Goal: Download file/media

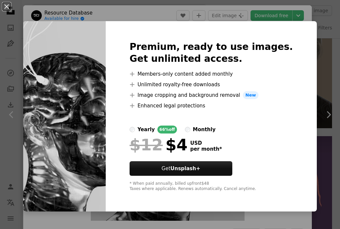
scroll to position [913, 0]
click at [276, 13] on div "An X shape Premium, ready to use images. Get unlimited access. A plus sign Memb…" at bounding box center [170, 114] width 340 height 229
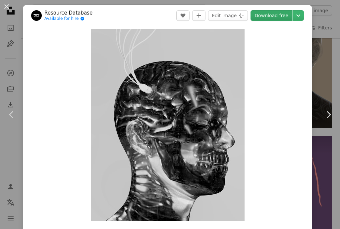
click at [284, 15] on link "Download free" at bounding box center [271, 15] width 42 height 11
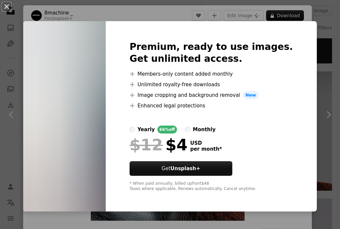
scroll to position [5241, 0]
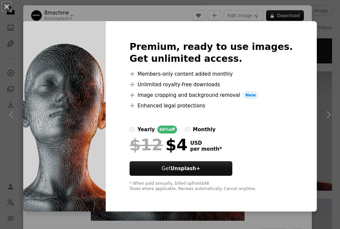
click at [124, 12] on div "An X shape Premium, ready to use images. Get unlimited access. A plus sign Memb…" at bounding box center [170, 114] width 340 height 229
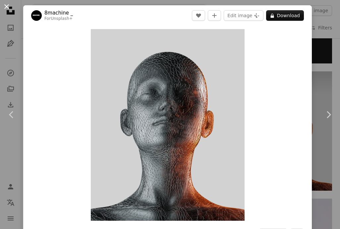
click at [5, 5] on button "An X shape" at bounding box center [7, 7] width 8 height 8
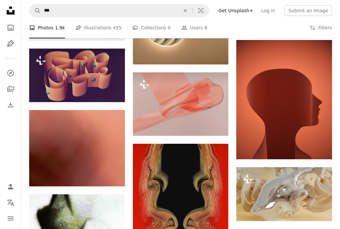
scroll to position [6441, 0]
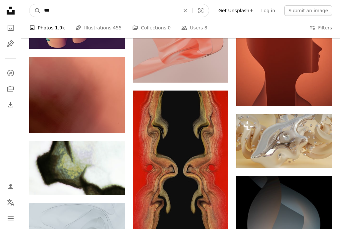
click at [111, 12] on input "***" at bounding box center [109, 10] width 137 height 13
type input "**********"
click at [35, 11] on button "A magnifying glass" at bounding box center [34, 10] width 11 height 13
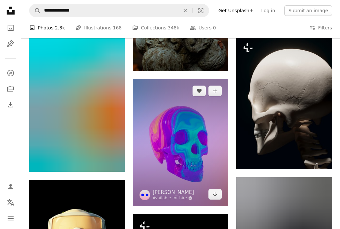
scroll to position [3471, 0]
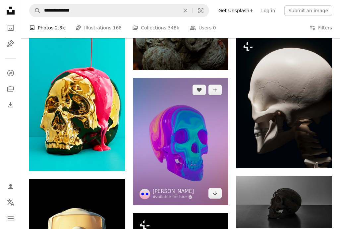
click at [206, 149] on img at bounding box center [181, 141] width 96 height 127
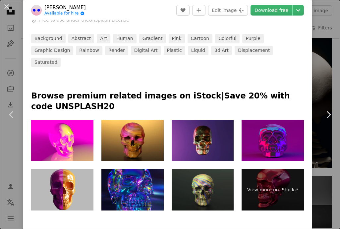
scroll to position [247, 0]
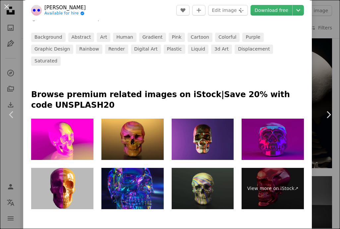
click at [154, 139] on img at bounding box center [132, 139] width 62 height 41
